Goal: Information Seeking & Learning: Check status

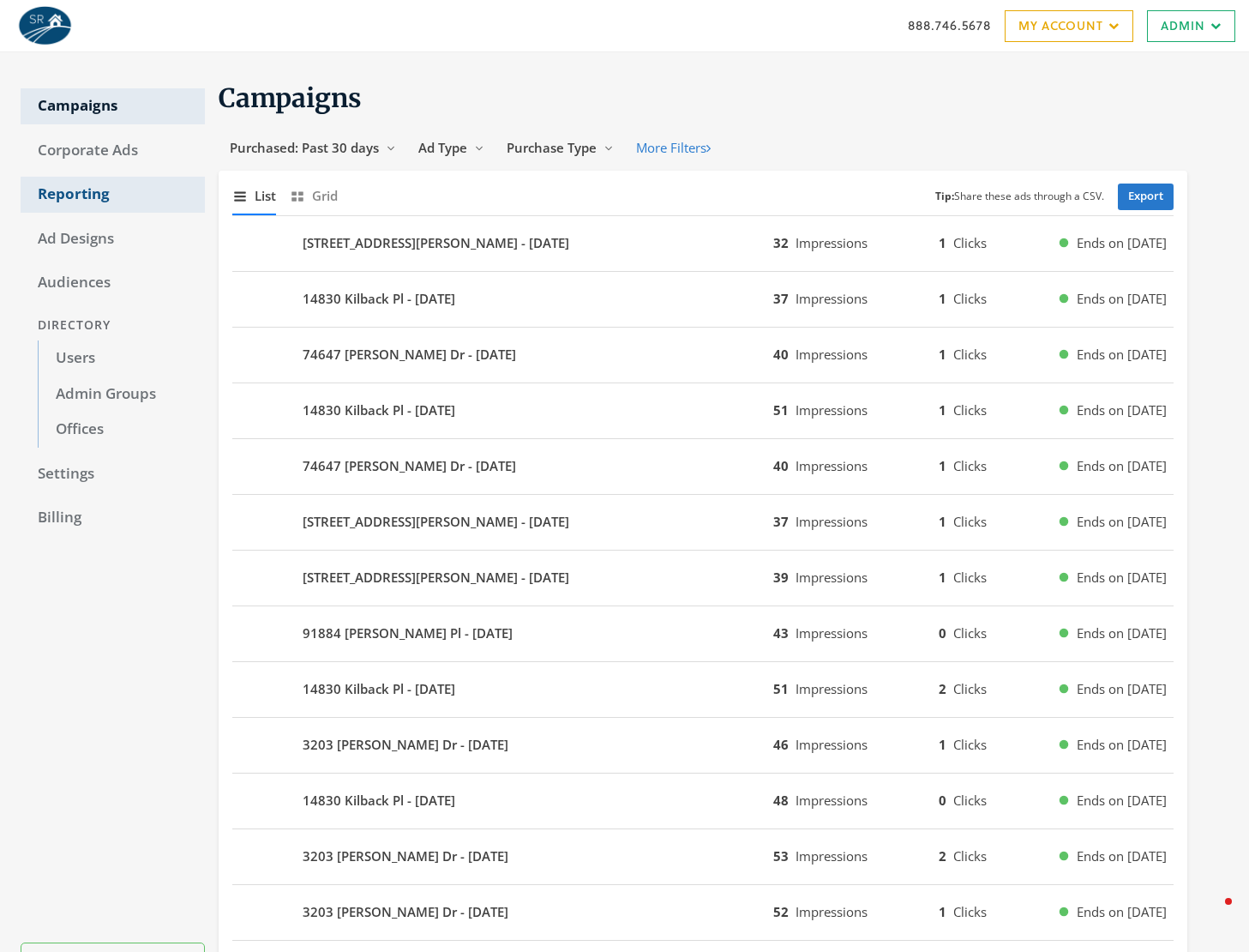
click at [76, 198] on link "Reporting" at bounding box center [112, 195] width 184 height 36
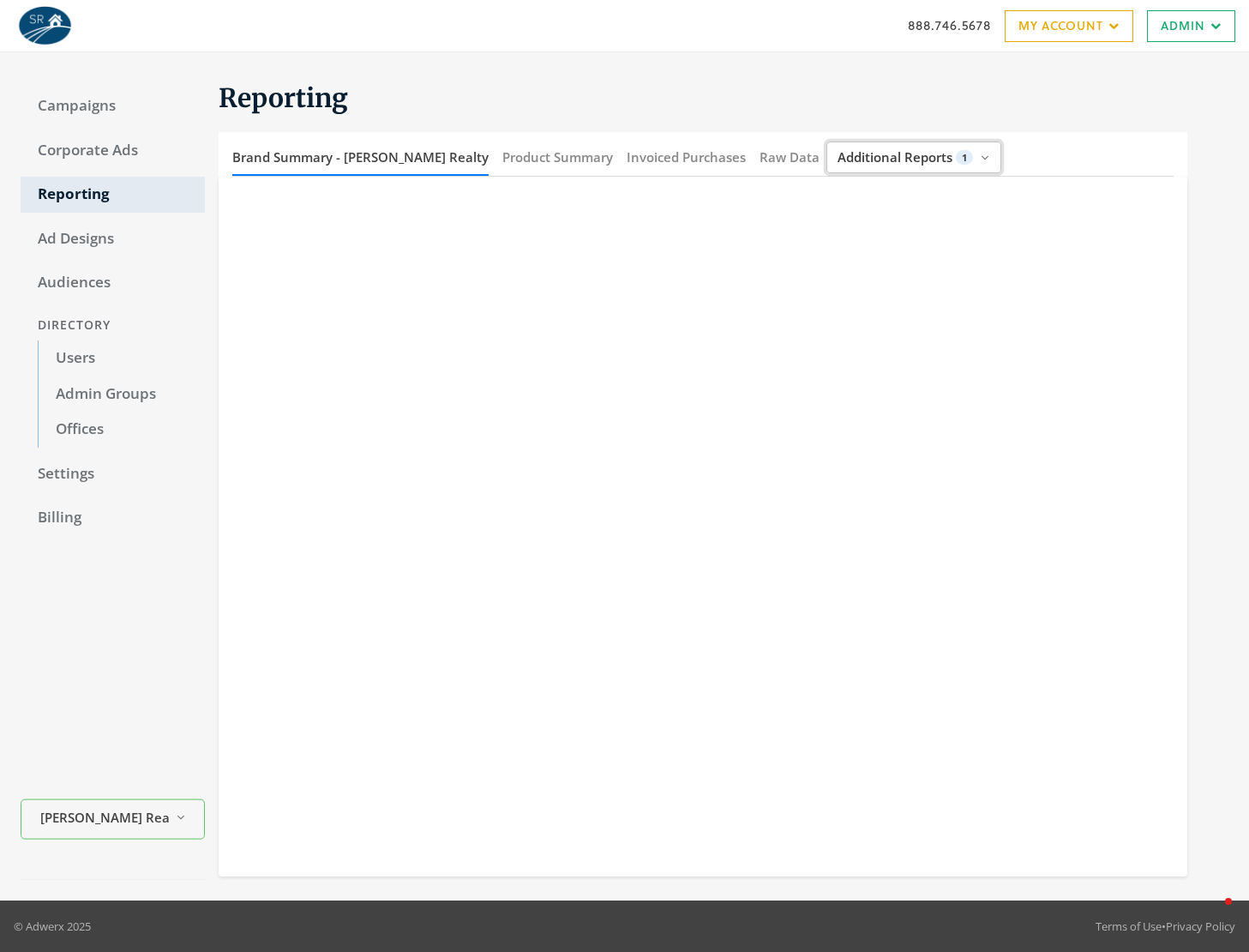
click at [838, 158] on span "Additional Reports" at bounding box center [895, 157] width 115 height 17
click at [784, 114] on h1 "Reporting" at bounding box center [703, 98] width 968 height 34
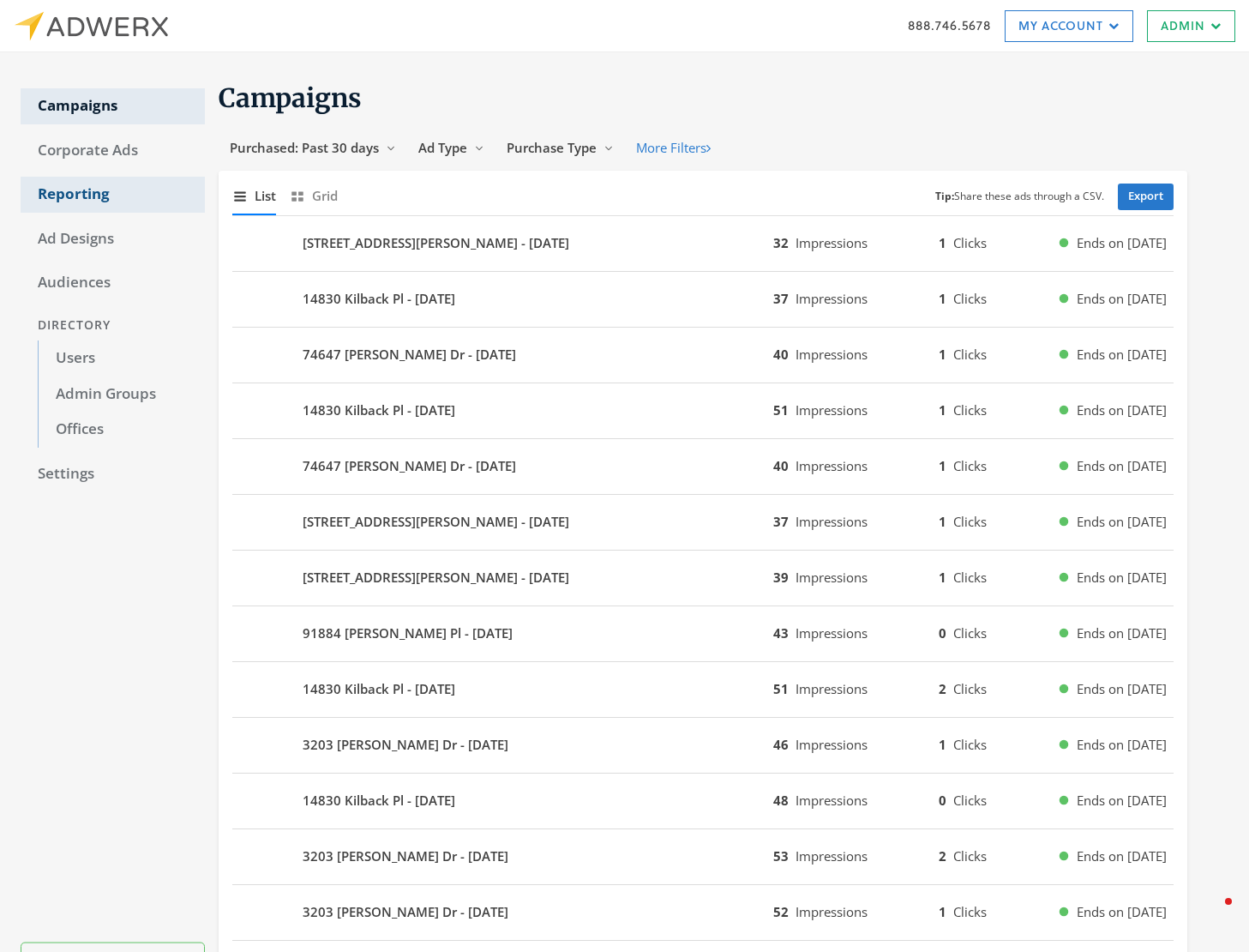
click at [79, 189] on link "Reporting" at bounding box center [112, 195] width 184 height 36
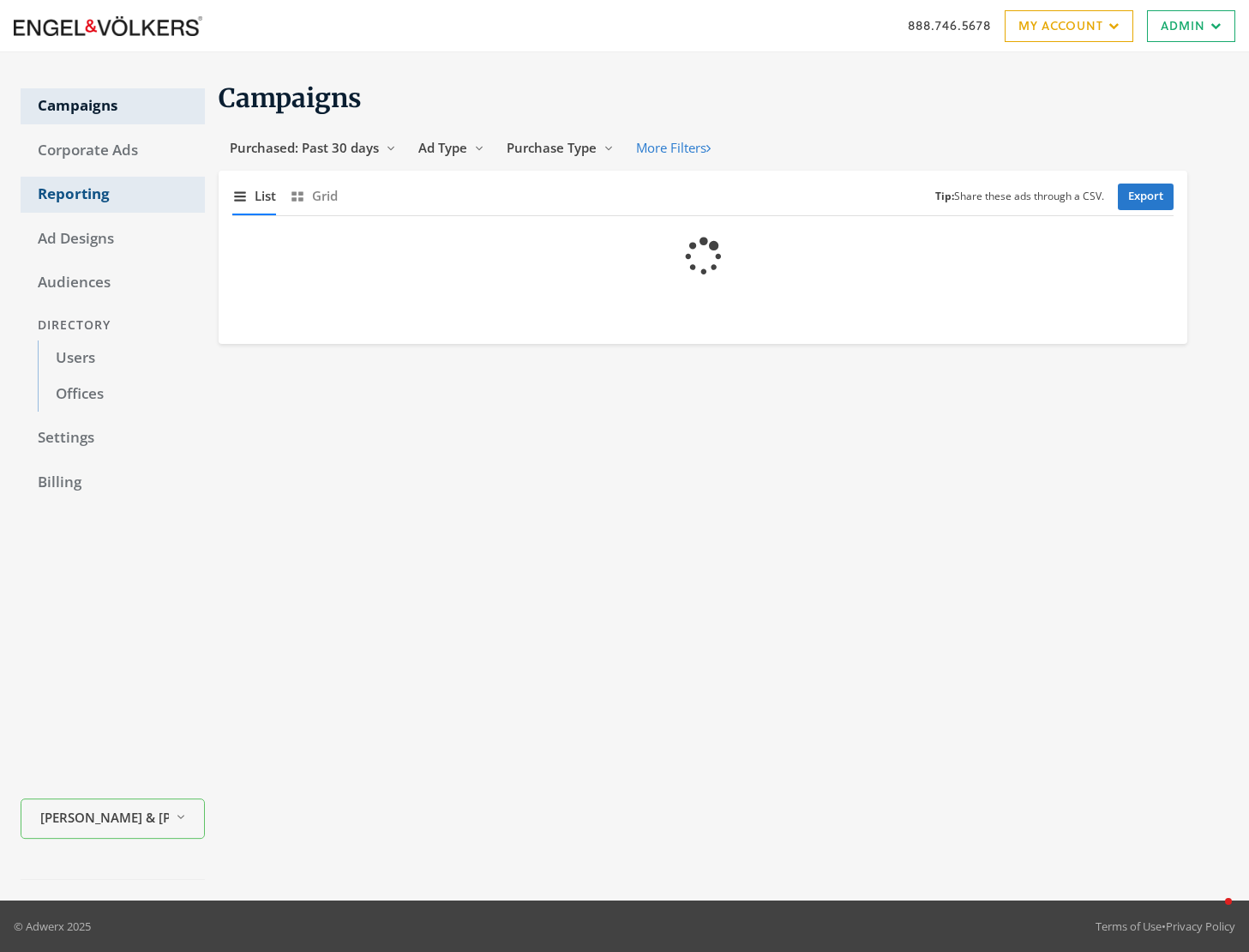
click at [85, 194] on link "Reporting" at bounding box center [112, 195] width 184 height 36
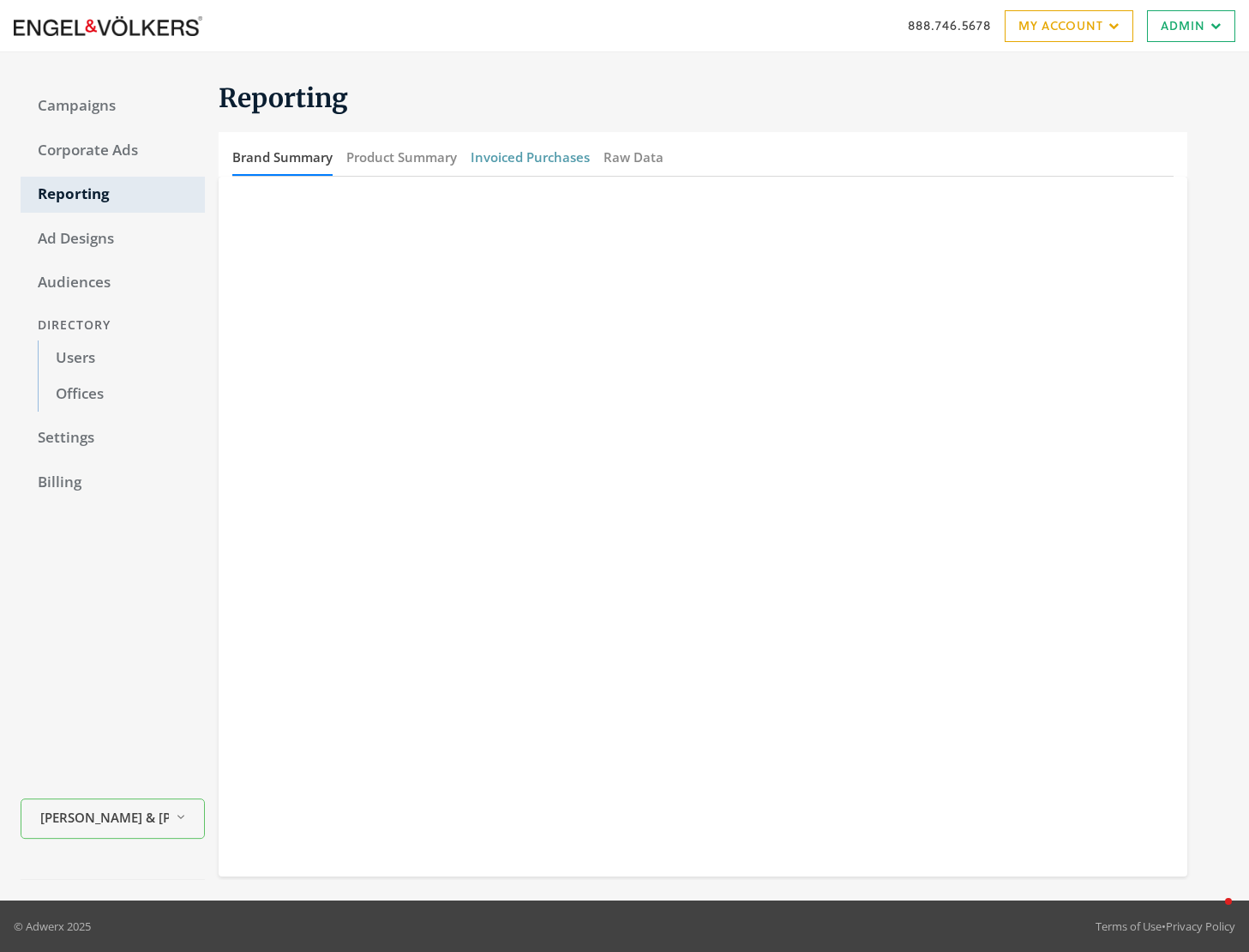
click at [522, 159] on button "Invoiced Purchases" at bounding box center [530, 157] width 119 height 36
click at [544, 157] on button "Invoiced Purchases" at bounding box center [530, 157] width 119 height 36
